Goal: Task Accomplishment & Management: Use online tool/utility

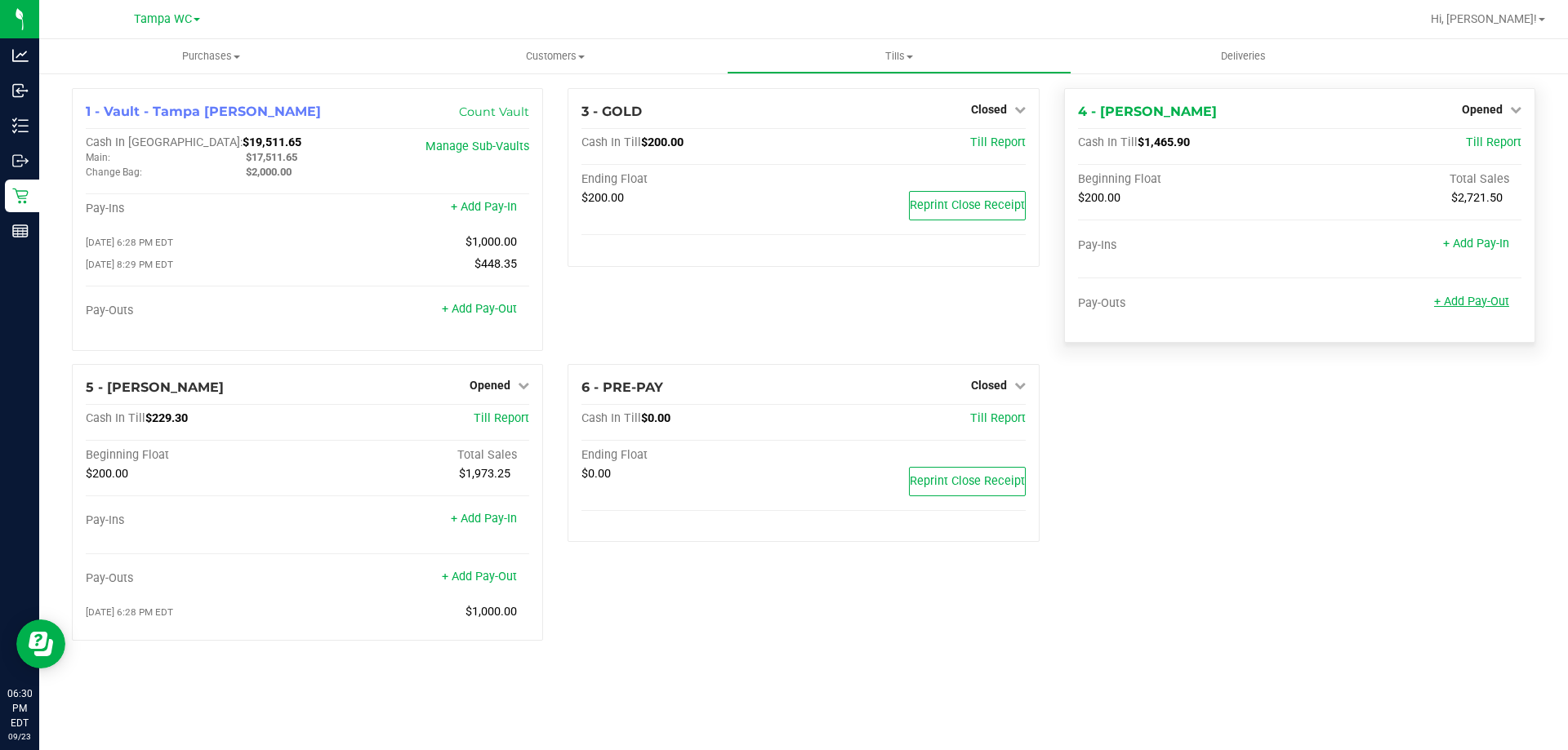
click at [1457, 299] on link "+ Add Pay-Out" at bounding box center [1472, 301] width 75 height 13
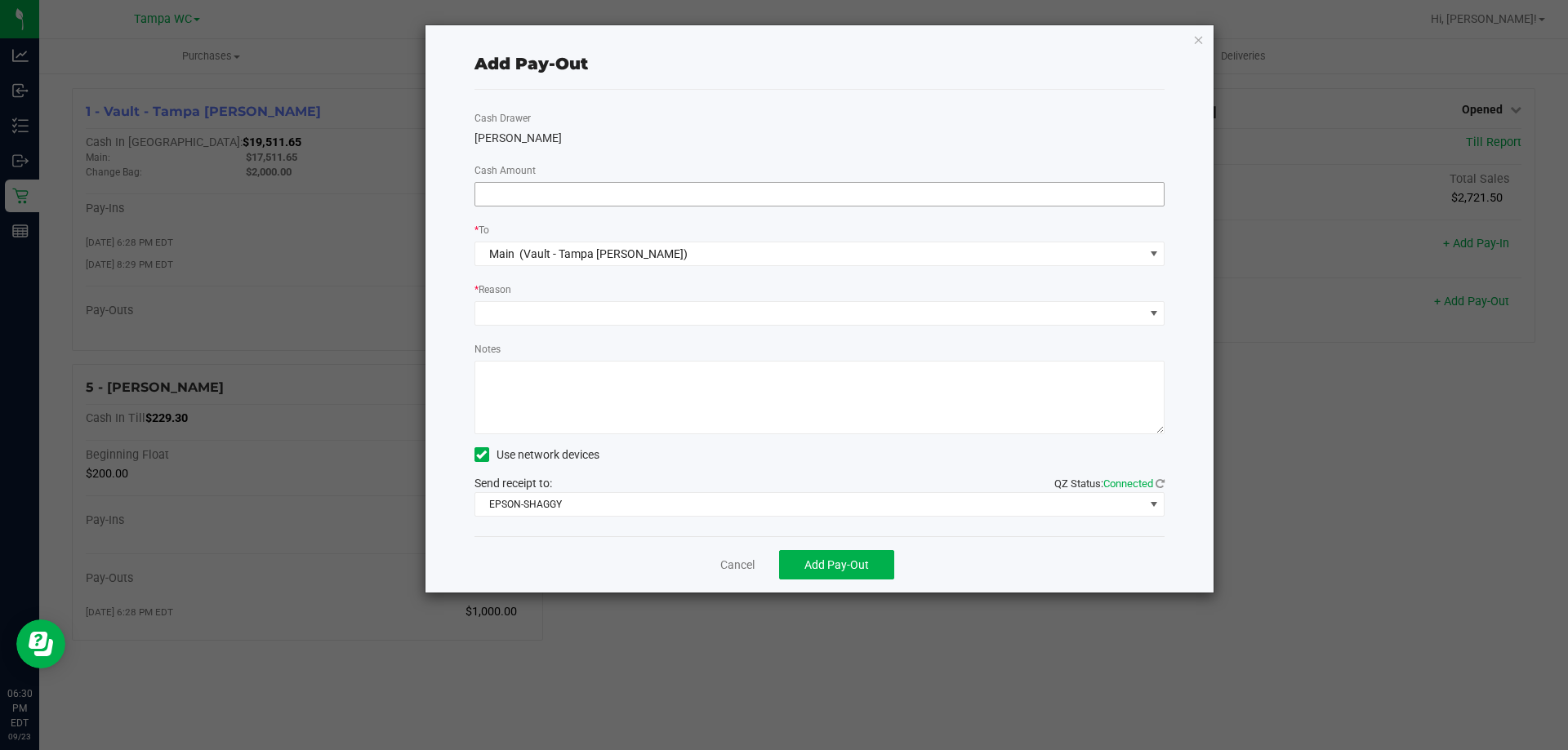
click at [651, 201] on input at bounding box center [820, 194] width 690 height 23
type input "$810.00"
click at [589, 305] on span at bounding box center [809, 314] width 668 height 23
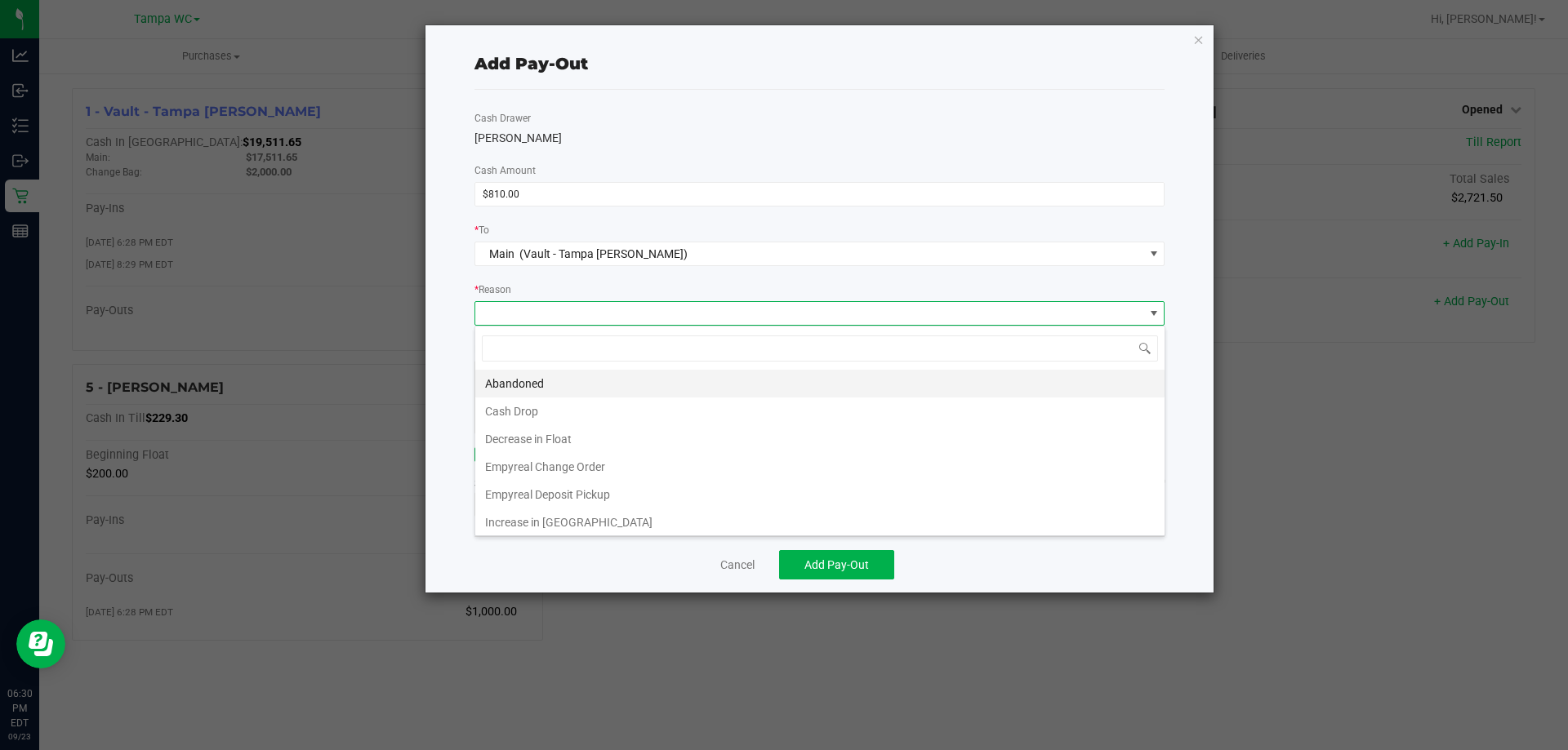
scroll to position [24, 690]
click at [571, 407] on li "Cash Drop" at bounding box center [820, 411] width 690 height 28
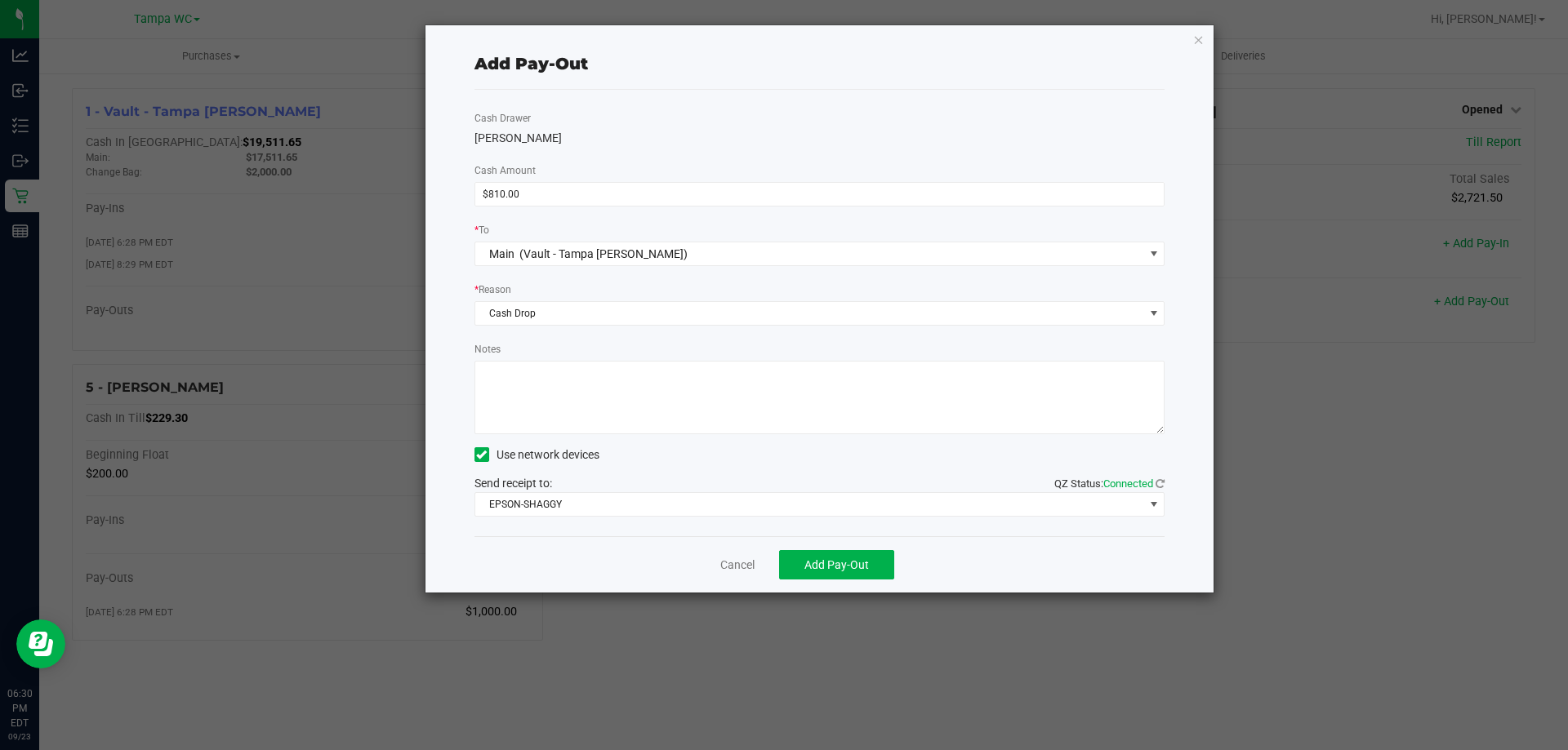
click at [569, 391] on textarea "Notes" at bounding box center [820, 398] width 691 height 73
type textarea "sf"
click at [824, 563] on span "Add Pay-Out" at bounding box center [836, 565] width 65 height 13
